Goal: Task Accomplishment & Management: Manage account settings

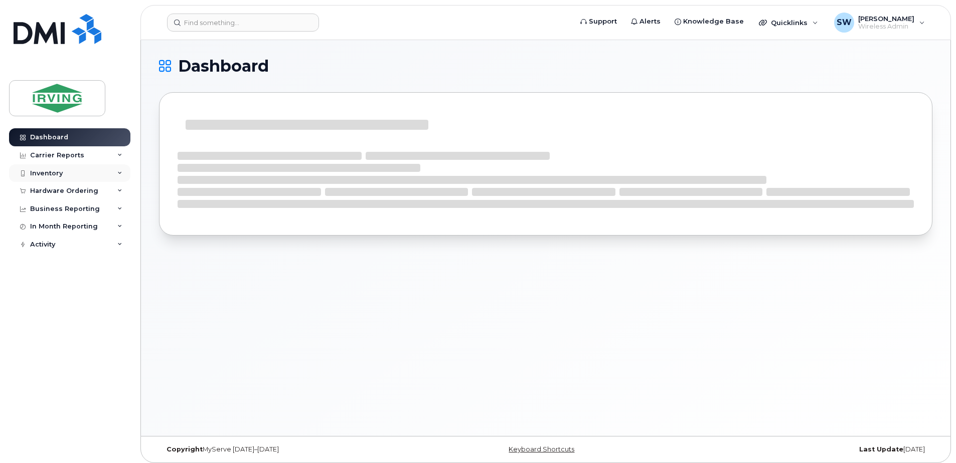
click at [49, 170] on div "Inventory" at bounding box center [46, 174] width 33 height 8
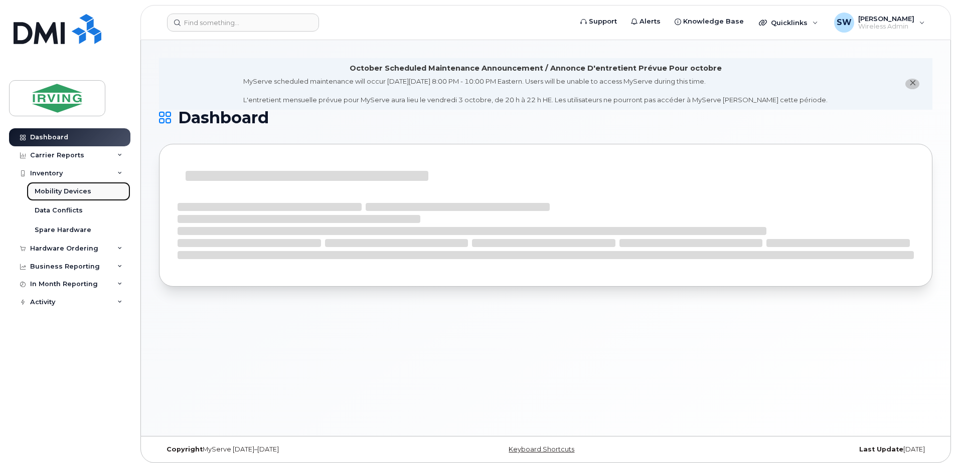
click at [63, 190] on div "Mobility Devices" at bounding box center [63, 191] width 57 height 9
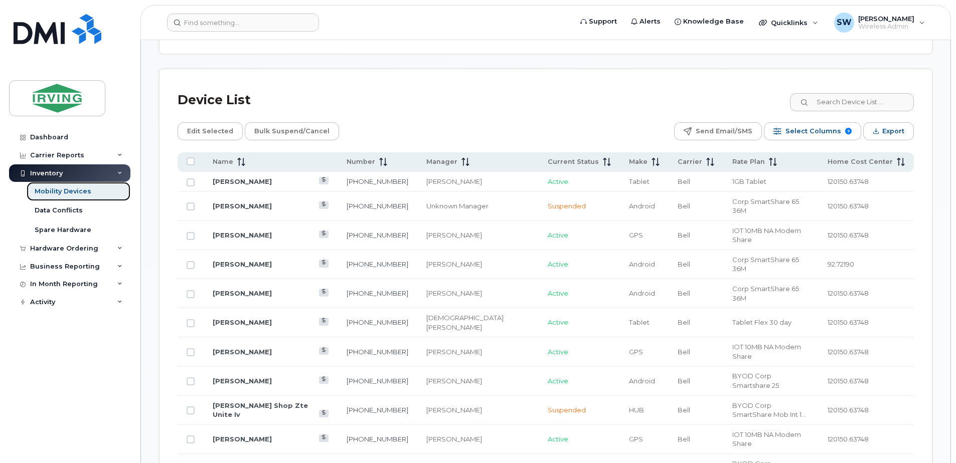
scroll to position [451, 0]
click at [375, 161] on span "Number" at bounding box center [361, 160] width 29 height 9
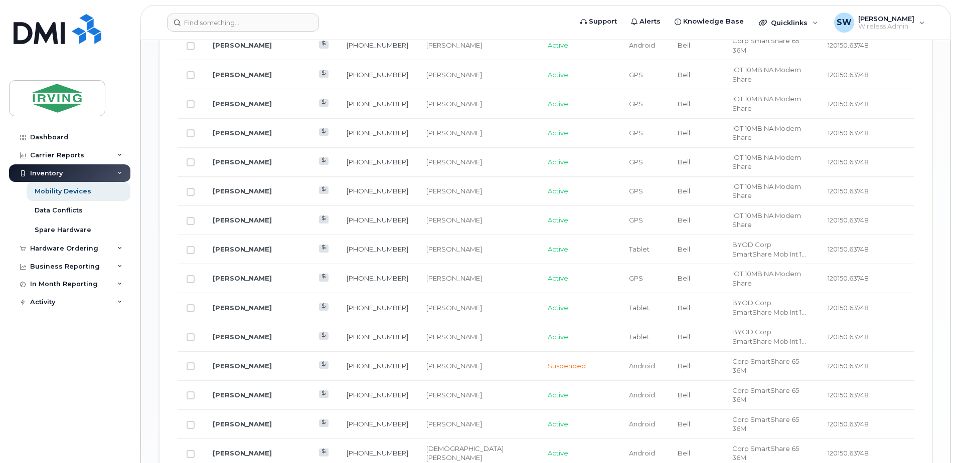
scroll to position [1243, 0]
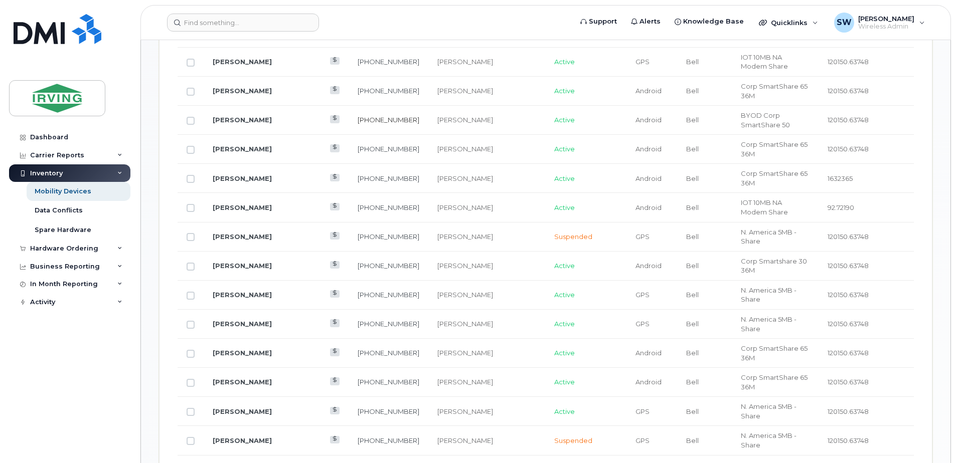
scroll to position [692, 0]
click at [248, 463] on link "[PERSON_NAME]" at bounding box center [242, 470] width 59 height 8
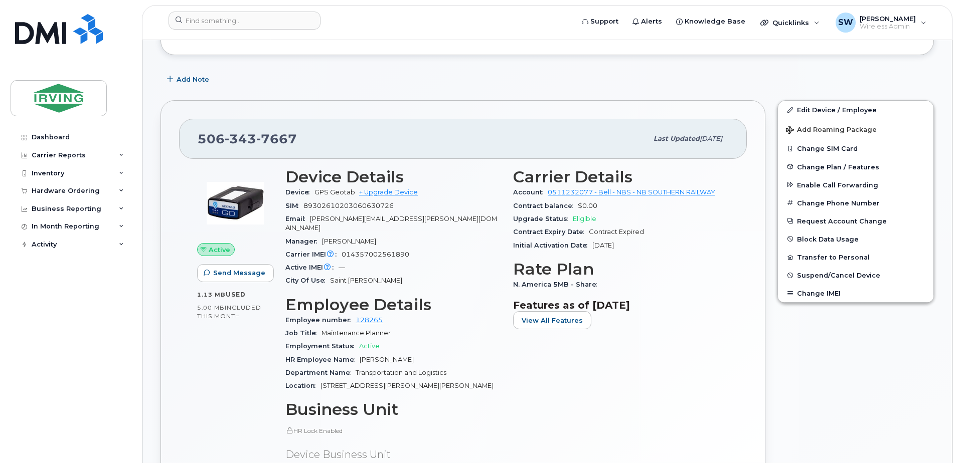
scroll to position [301, 0]
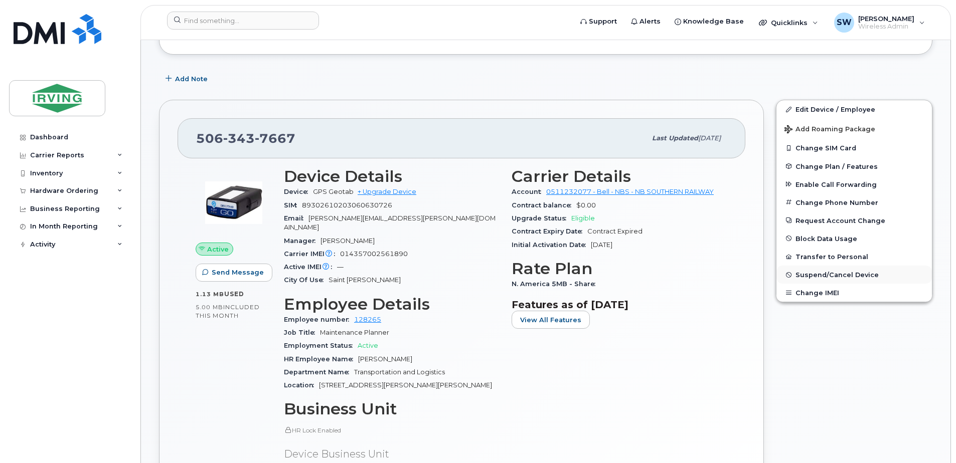
click at [815, 272] on span "Suspend/Cancel Device" at bounding box center [836, 275] width 83 height 8
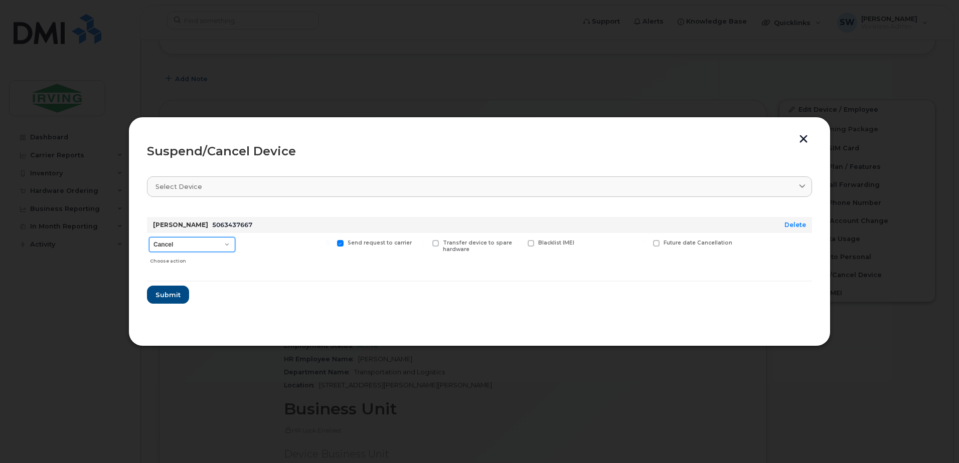
click at [221, 244] on select "Cancel Suspend - Extend Suspension Suspend - Reduced Rate Suspend - Full Rate S…" at bounding box center [192, 244] width 86 height 15
click at [149, 237] on select "Cancel Suspend - Extend Suspension Suspend - Reduced Rate Suspend - Full Rate S…" at bounding box center [192, 244] width 86 height 15
click at [162, 295] on span "Submit" at bounding box center [167, 295] width 25 height 10
